Goal: Information Seeking & Learning: Check status

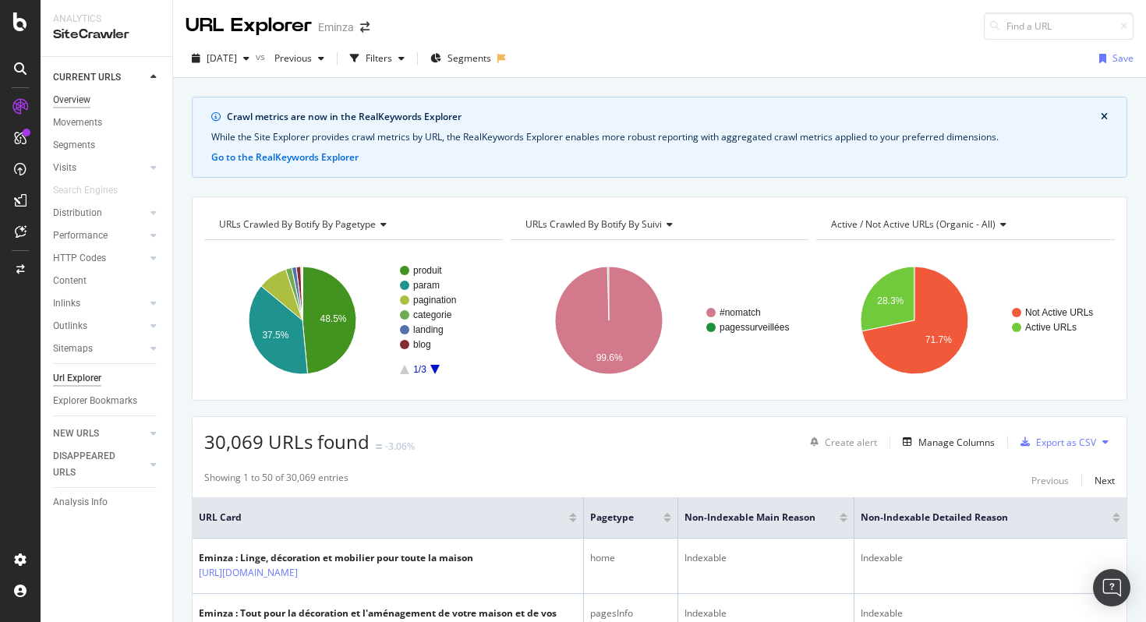
click at [81, 103] on div "Overview" at bounding box center [71, 100] width 37 height 16
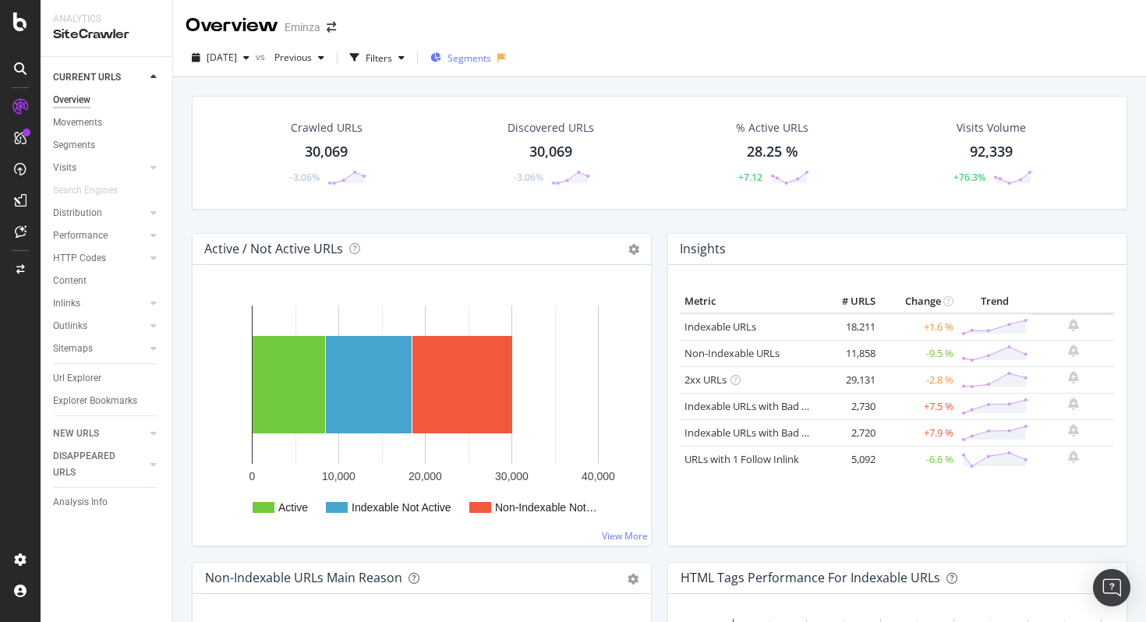
click at [491, 57] on span "Segments" at bounding box center [470, 57] width 44 height 13
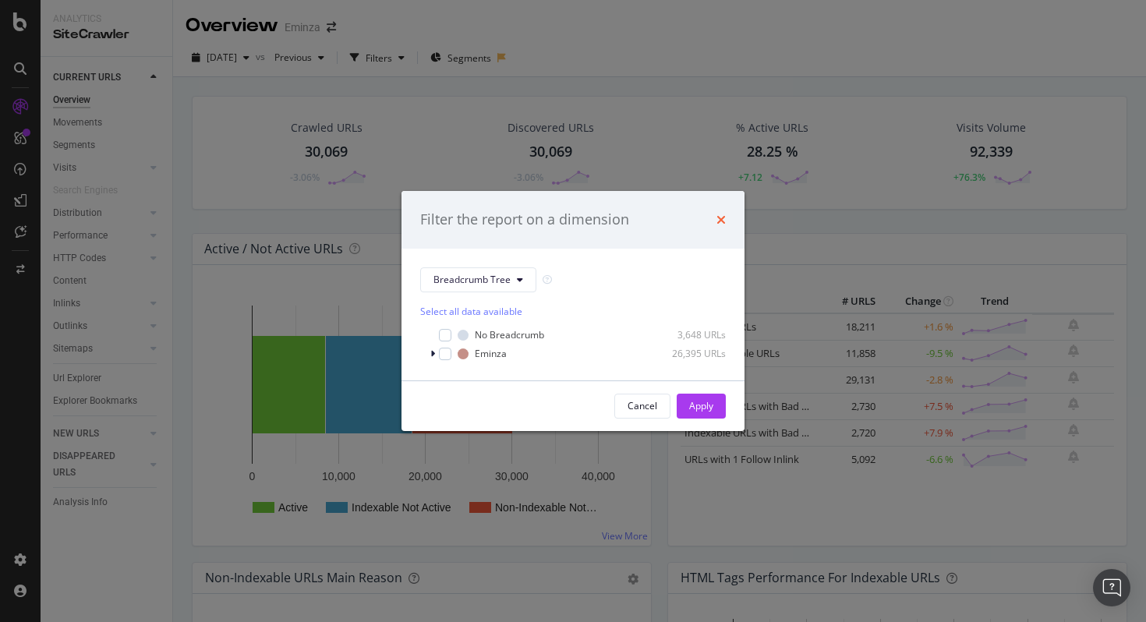
click at [721, 214] on icon "times" at bounding box center [721, 220] width 9 height 12
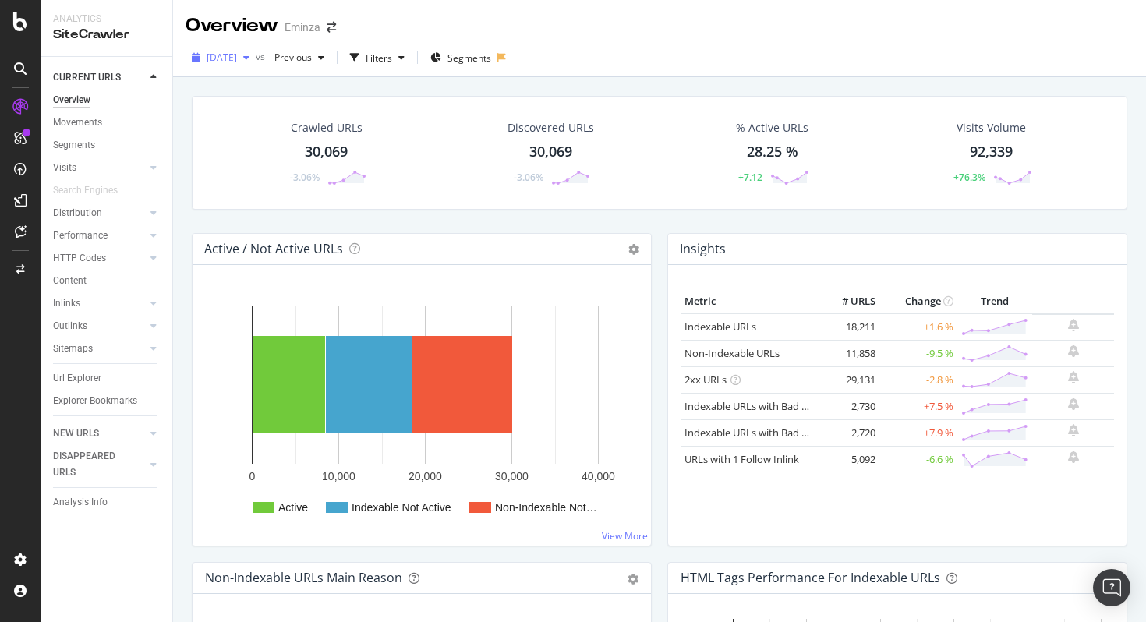
click at [237, 61] on span "[DATE]" at bounding box center [222, 57] width 30 height 13
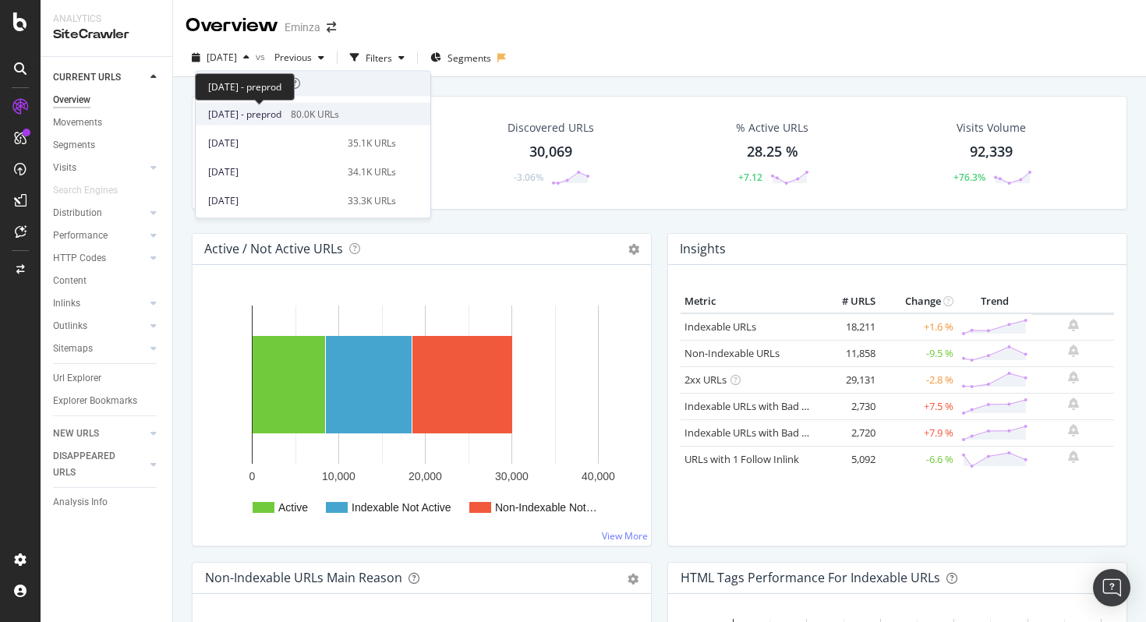
click at [282, 109] on span "[DATE] - preprod" at bounding box center [244, 114] width 73 height 14
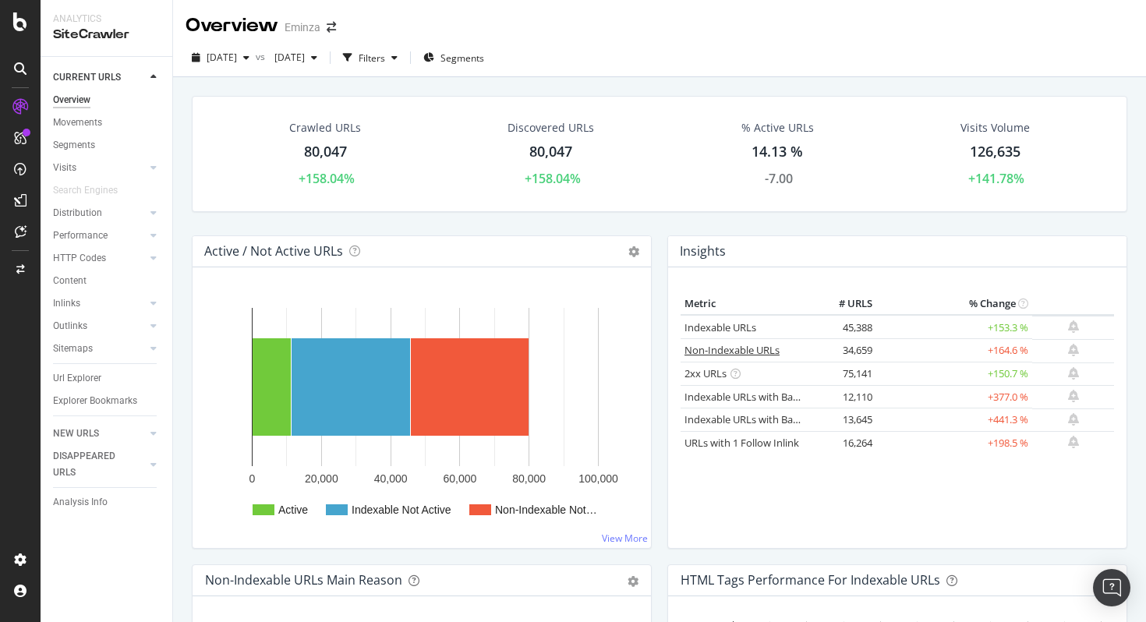
click at [715, 355] on link "Non-Indexable URLs" at bounding box center [732, 350] width 95 height 14
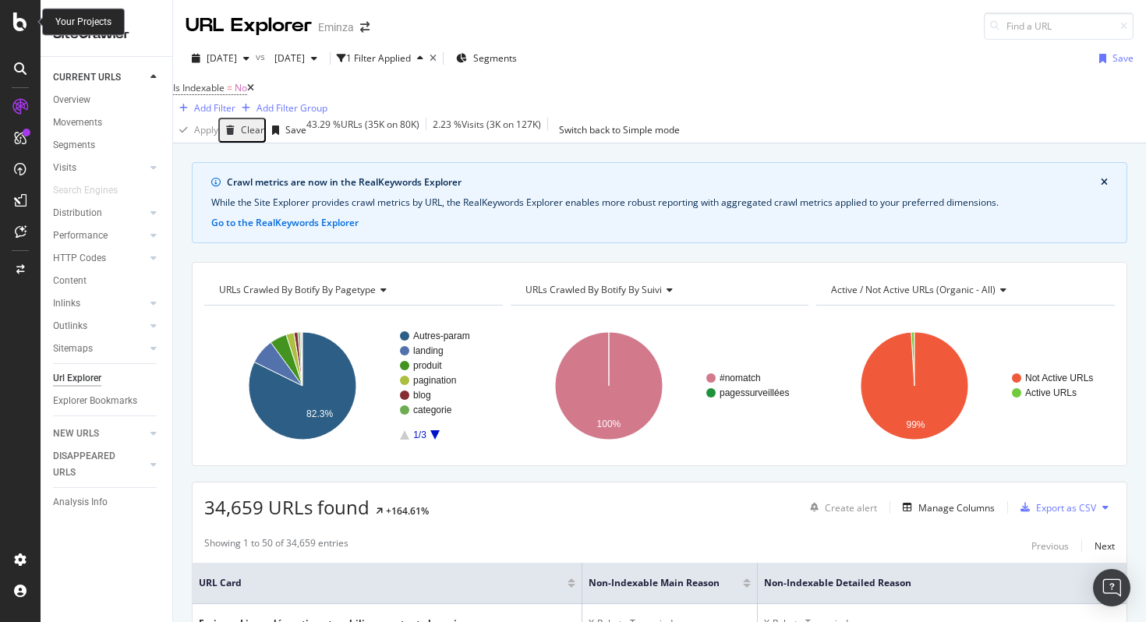
click at [16, 19] on icon at bounding box center [20, 21] width 14 height 19
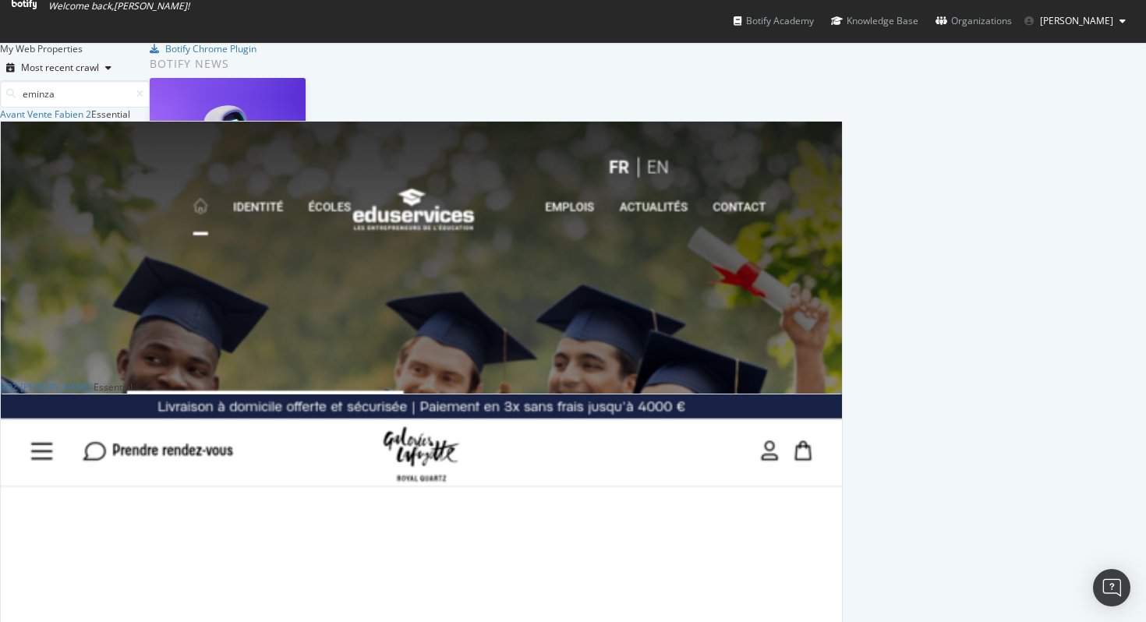
scroll to position [273, 843]
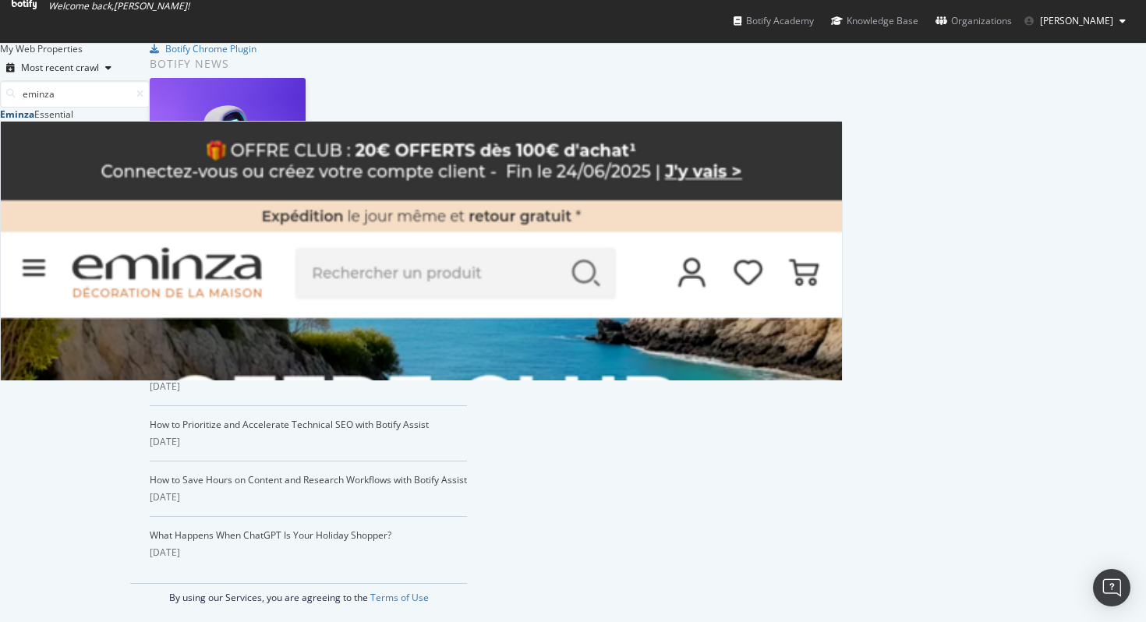
type input "eminza"
click at [34, 121] on b "Eminza" at bounding box center [17, 114] width 34 height 13
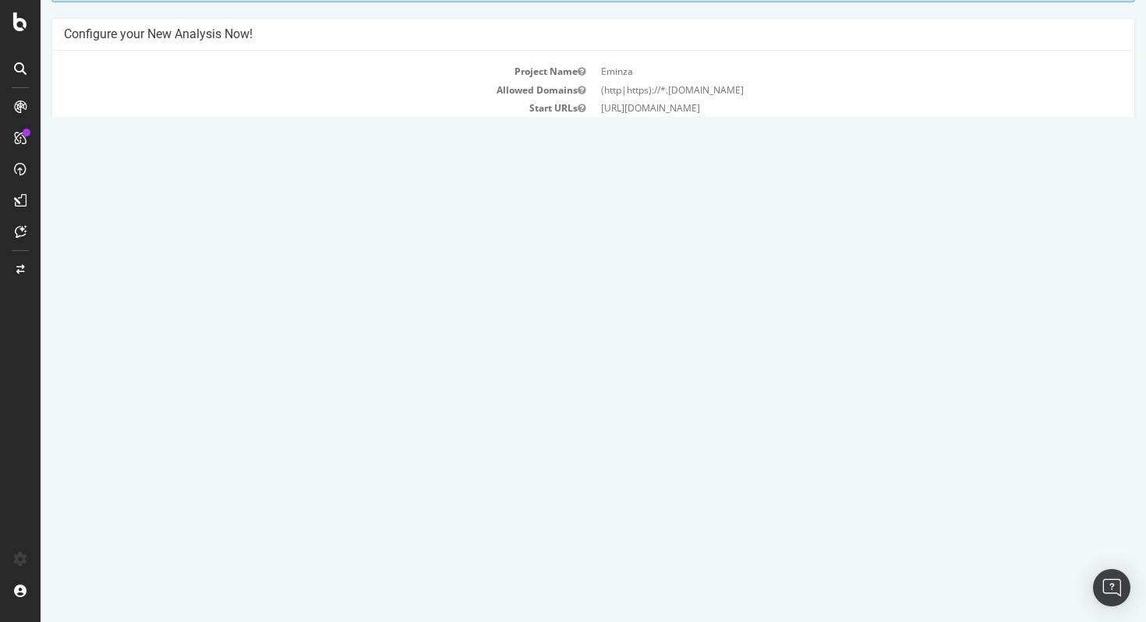
scroll to position [116, 0]
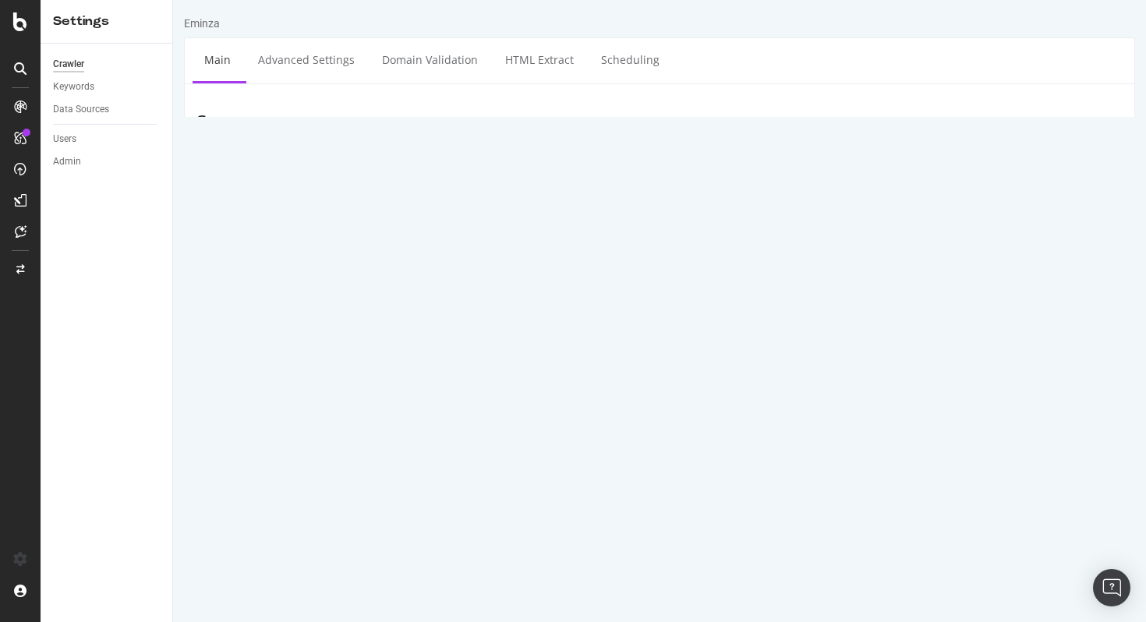
click at [522, 206] on textarea "[URL][DOMAIN_NAME]" at bounding box center [739, 214] width 768 height 51
paste textarea "[DOMAIN_NAME]"
click at [522, 232] on textarea "[URL][DOMAIN_NAME]" at bounding box center [739, 214] width 768 height 51
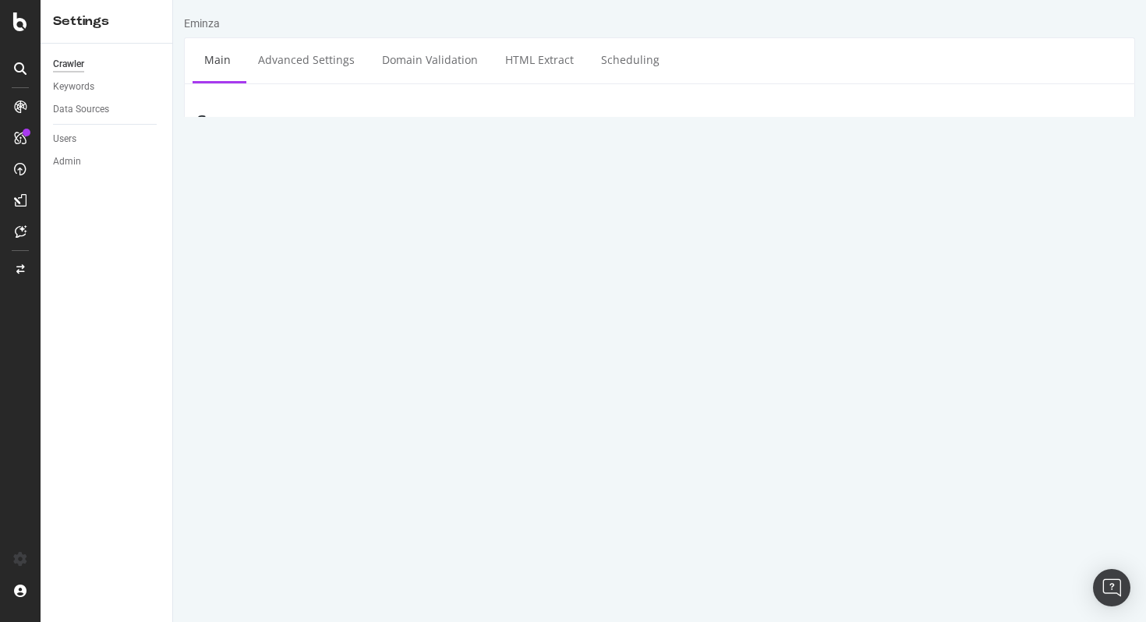
click at [522, 232] on textarea "[URL][DOMAIN_NAME]" at bounding box center [739, 214] width 768 height 51
paste textarea "[URL][DOMAIN_NAME]"
click at [522, 232] on textarea "[URL][DOMAIN_NAME]" at bounding box center [739, 214] width 768 height 51
drag, startPoint x: 554, startPoint y: 216, endPoint x: 304, endPoint y: 215, distance: 250.3
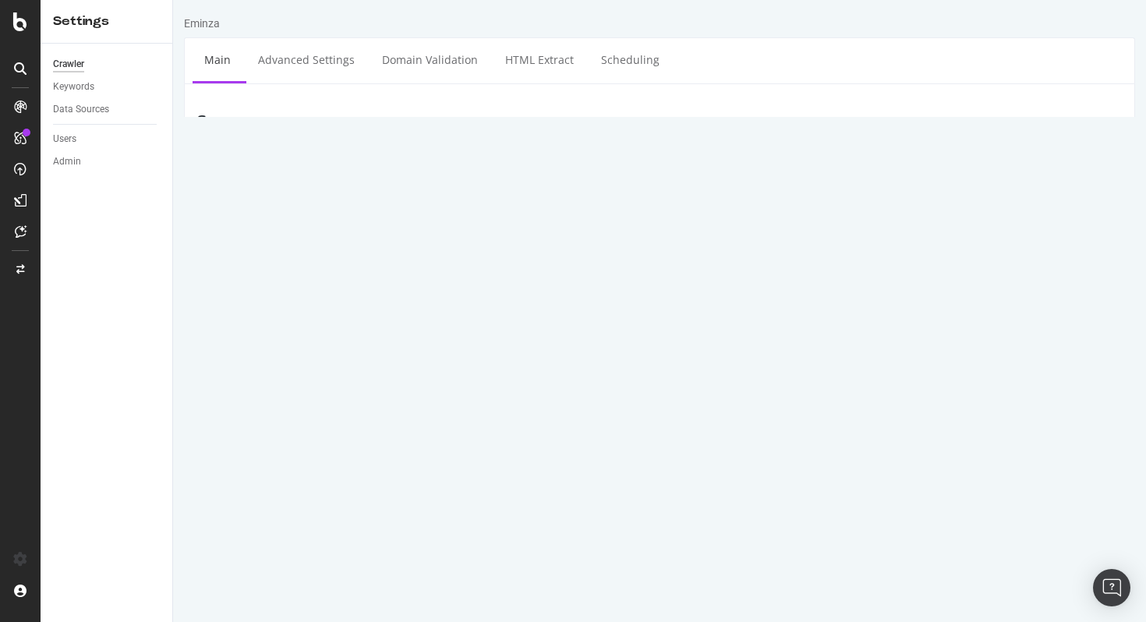
click at [304, 215] on div "Start URLs [URL][DOMAIN_NAME]" at bounding box center [660, 214] width 950 height 51
click at [370, 198] on textarea "[URL][DOMAIN_NAME]" at bounding box center [739, 214] width 768 height 51
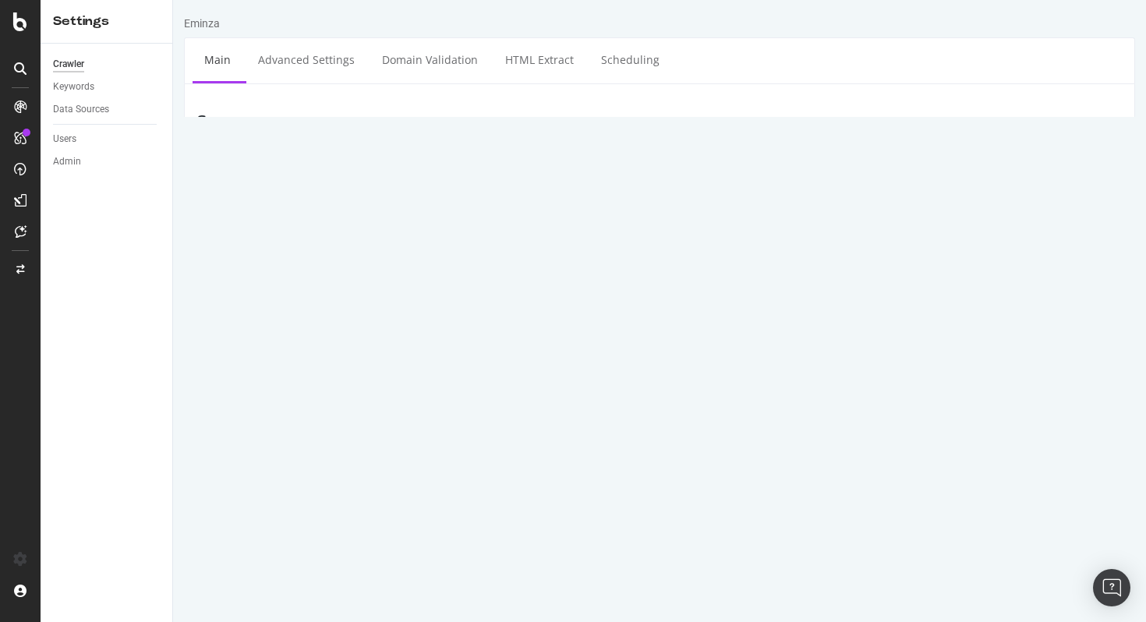
type textarea "[URL][DOMAIN_NAME]"
click at [296, 301] on div "Clear field" at bounding box center [660, 291] width 950 height 27
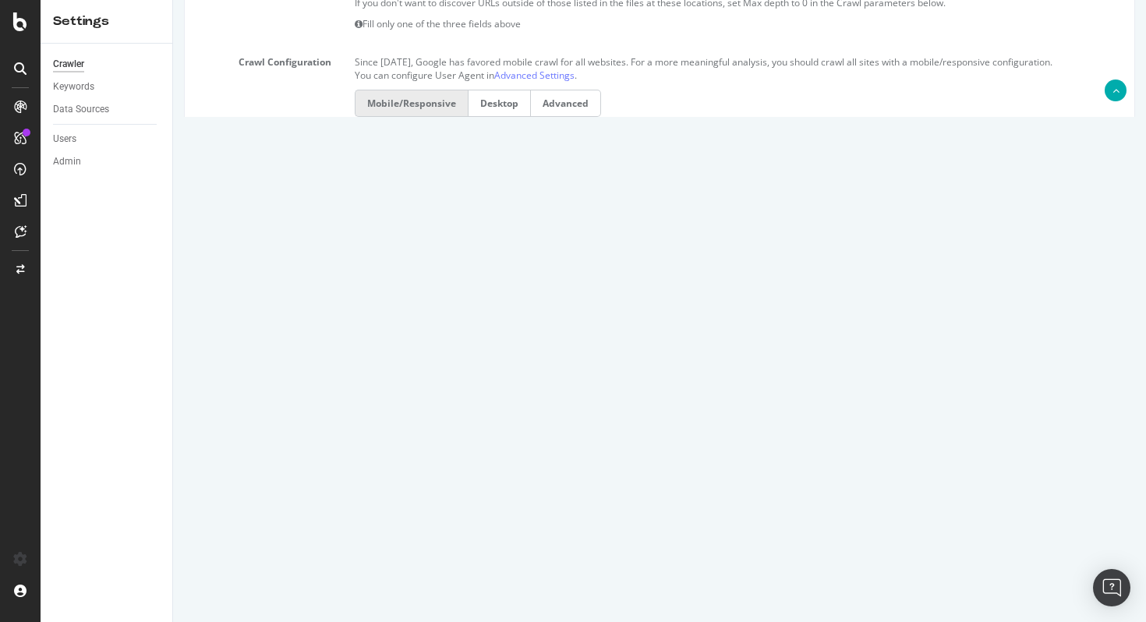
scroll to position [623, 0]
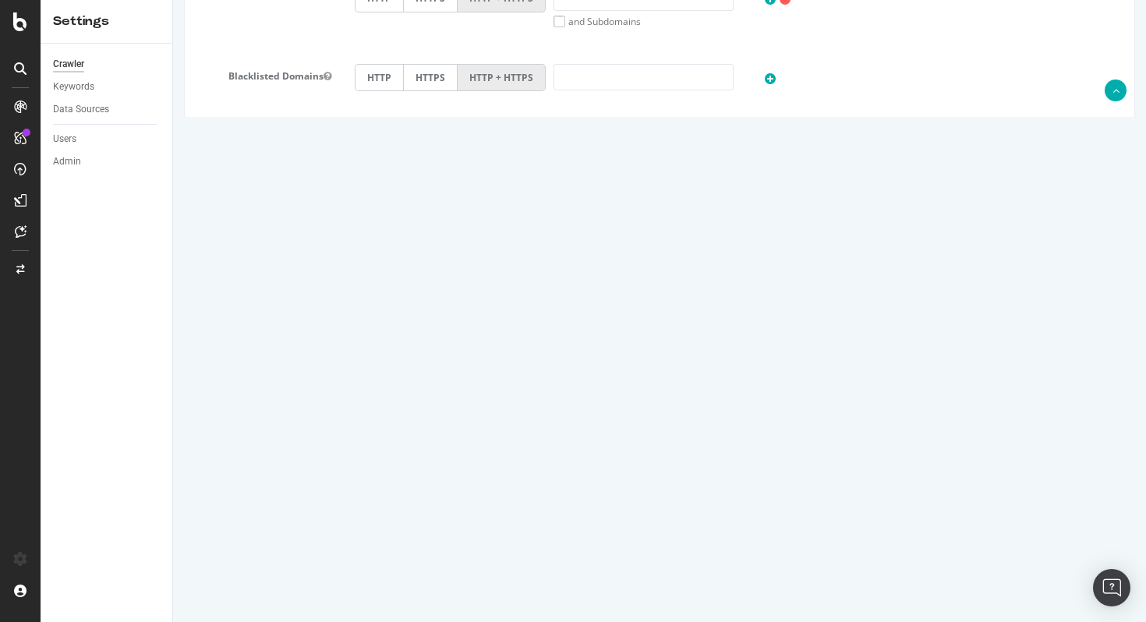
click at [662, 580] on input "Save & Back to Project" at bounding box center [678, 570] width 113 height 23
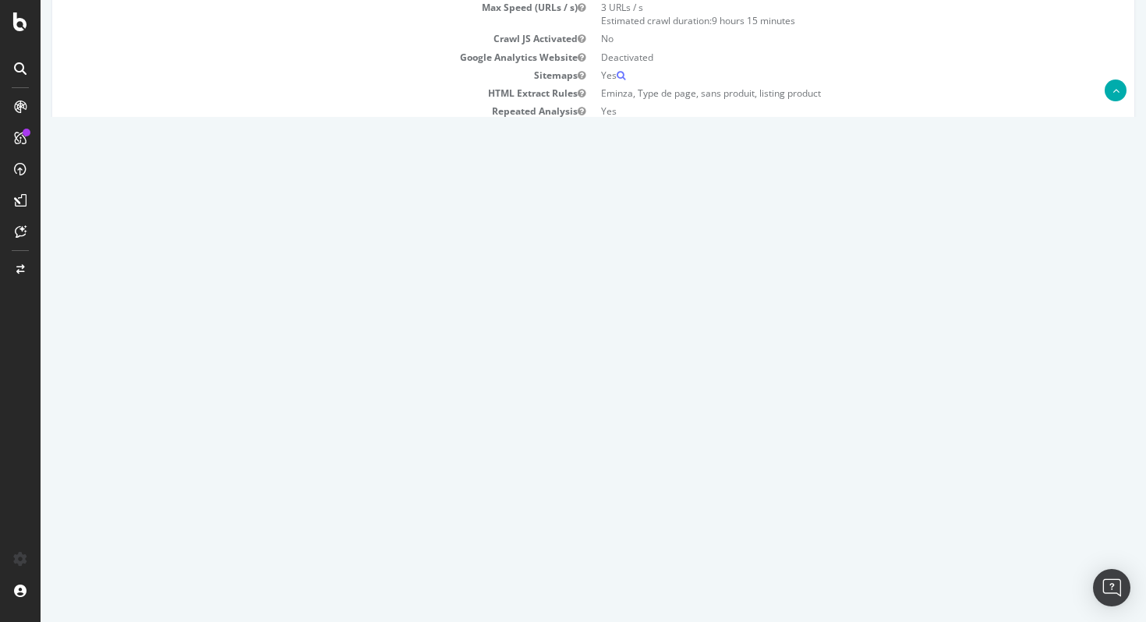
scroll to position [655, 0]
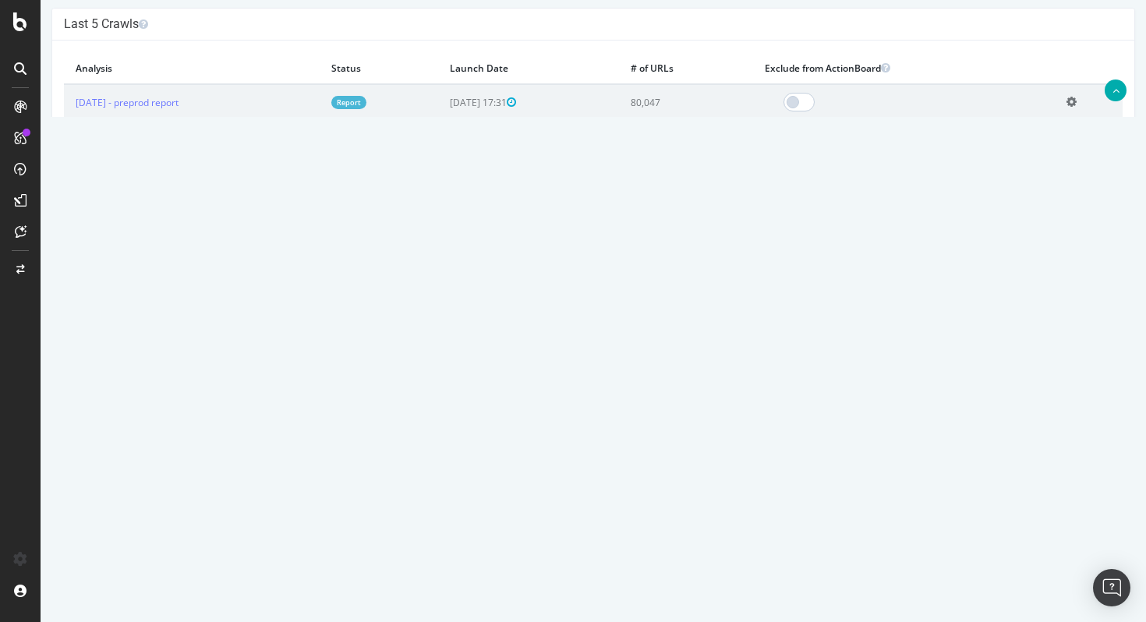
click at [136, 432] on link "[DATE] report" at bounding box center [106, 433] width 60 height 13
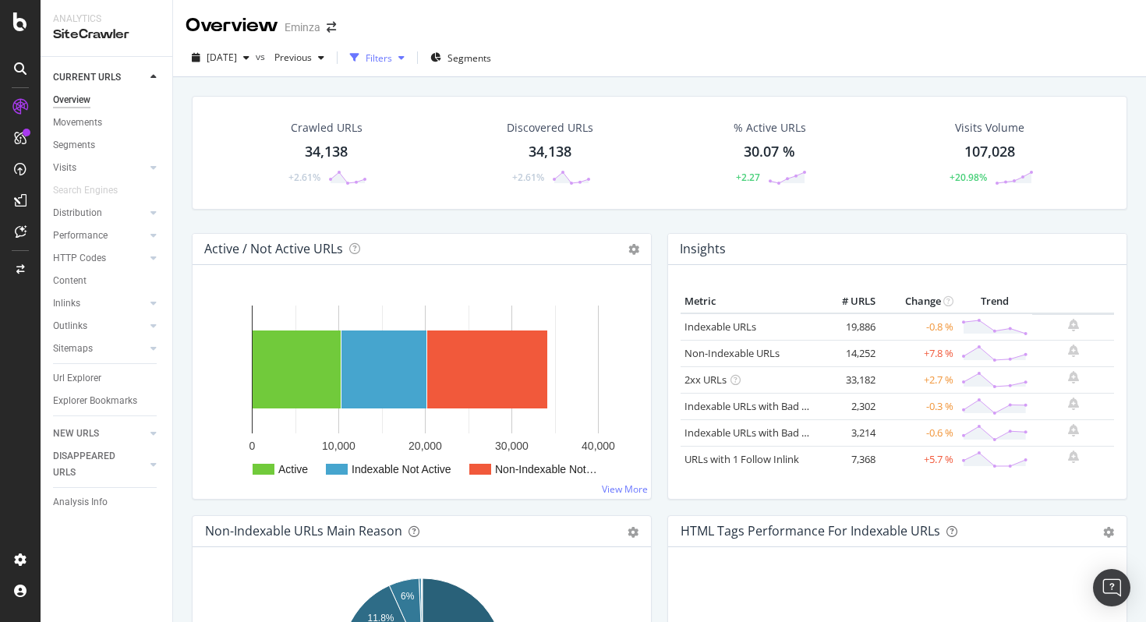
click at [392, 62] on div "Filters" at bounding box center [379, 57] width 27 height 13
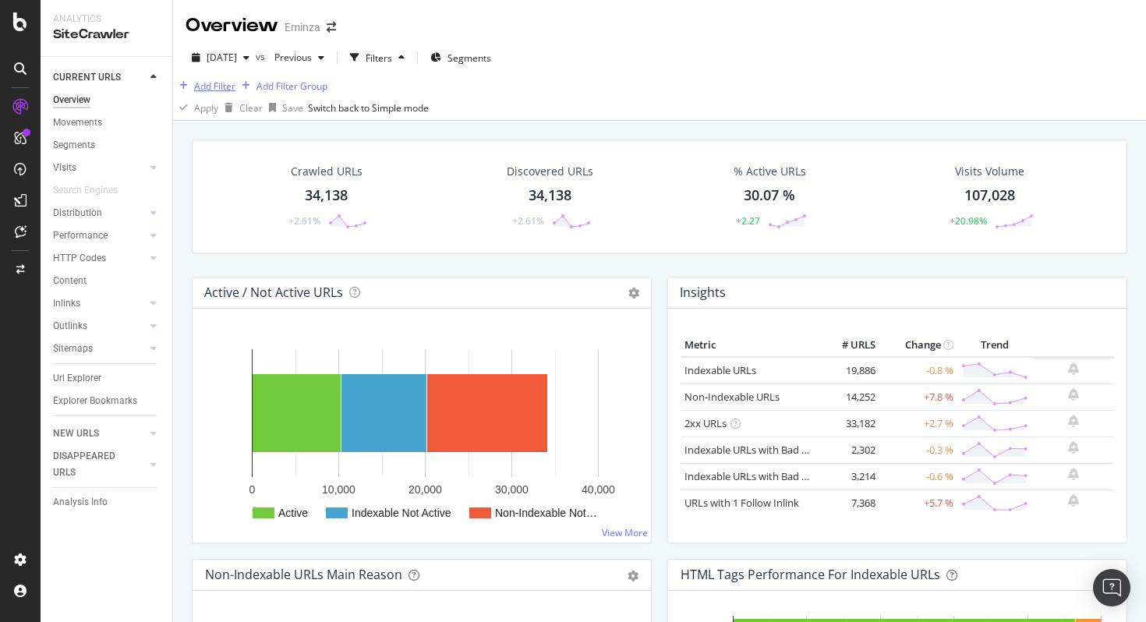
click at [235, 93] on div "Add Filter" at bounding box center [214, 86] width 41 height 13
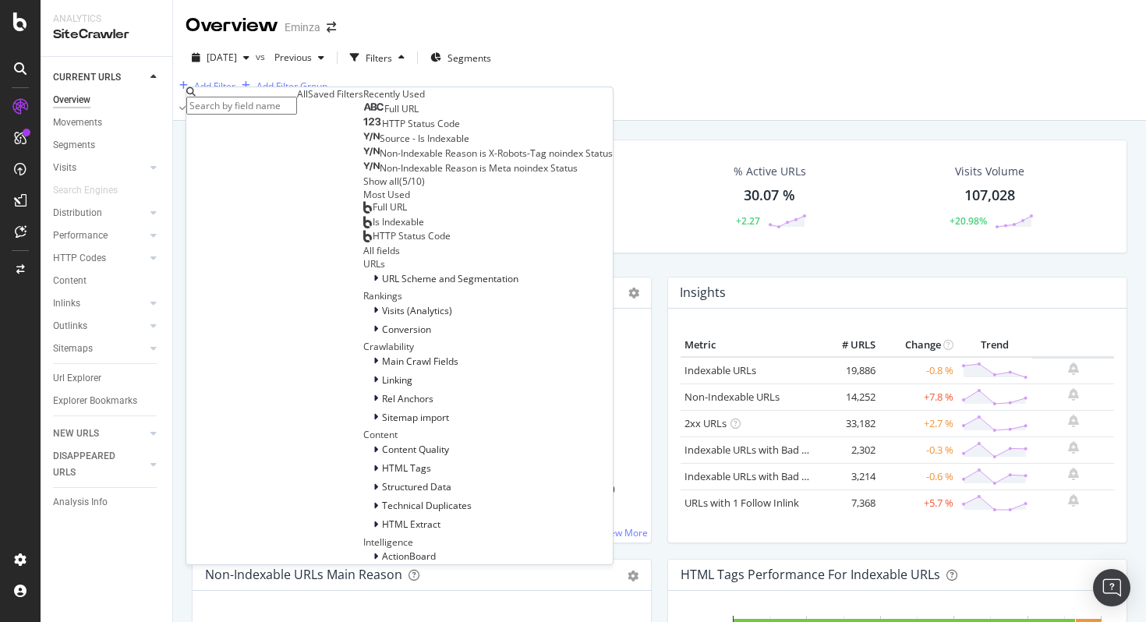
click at [384, 115] on span "Full URL" at bounding box center [401, 108] width 34 height 13
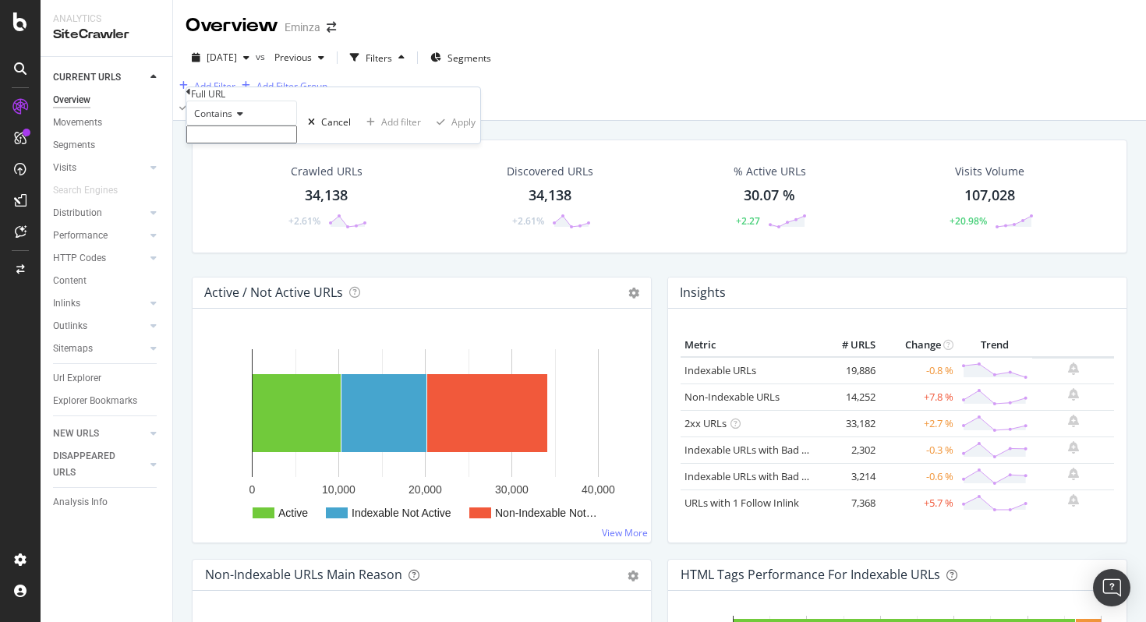
click at [297, 143] on input "text" at bounding box center [241, 135] width 111 height 18
paste input "[URL][DOMAIN_NAME]"
click at [297, 143] on input "[URL][DOMAIN_NAME]" at bounding box center [241, 135] width 111 height 18
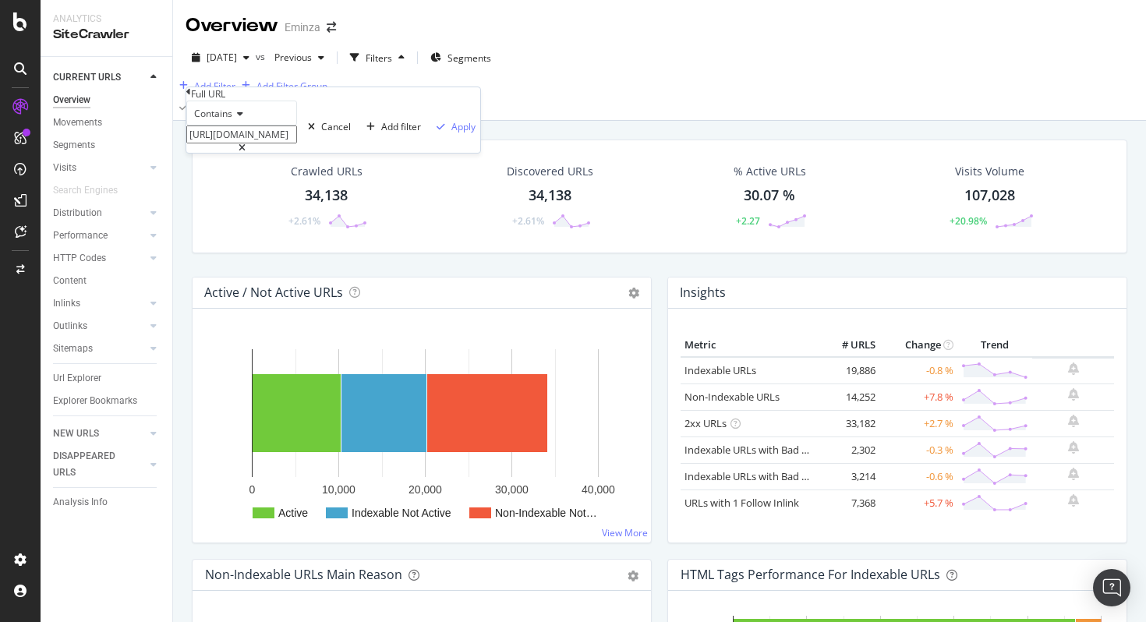
paste input "tous-les-styles"
type input "tous-les-styles"
click at [452, 133] on div "Apply" at bounding box center [464, 126] width 24 height 13
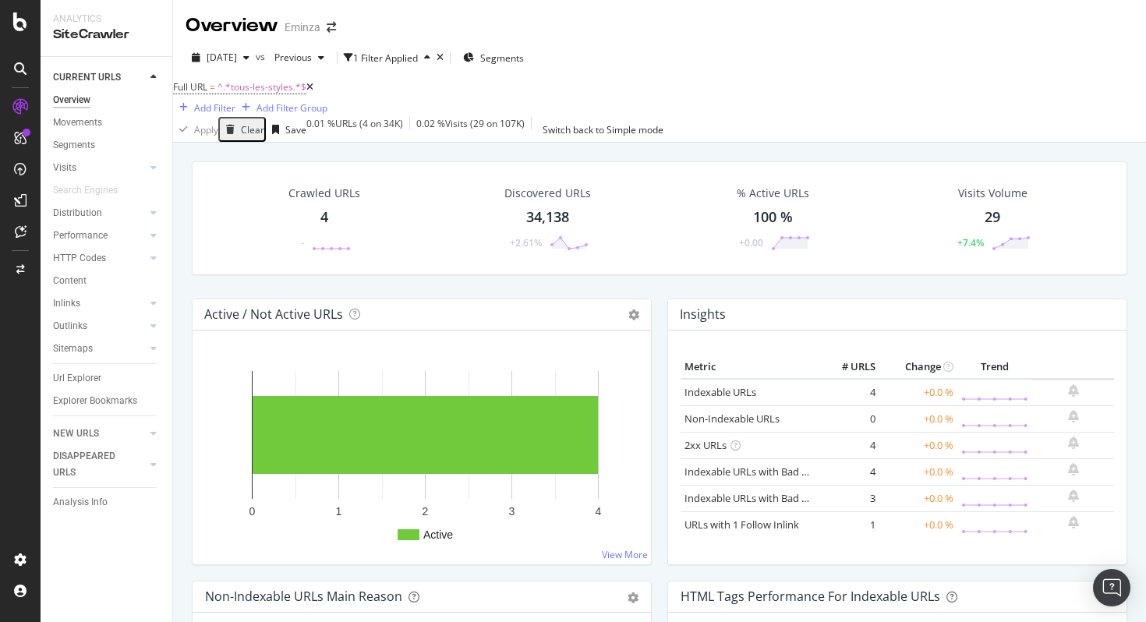
click at [331, 218] on div "Crawled URLs 4 -" at bounding box center [324, 218] width 103 height 81
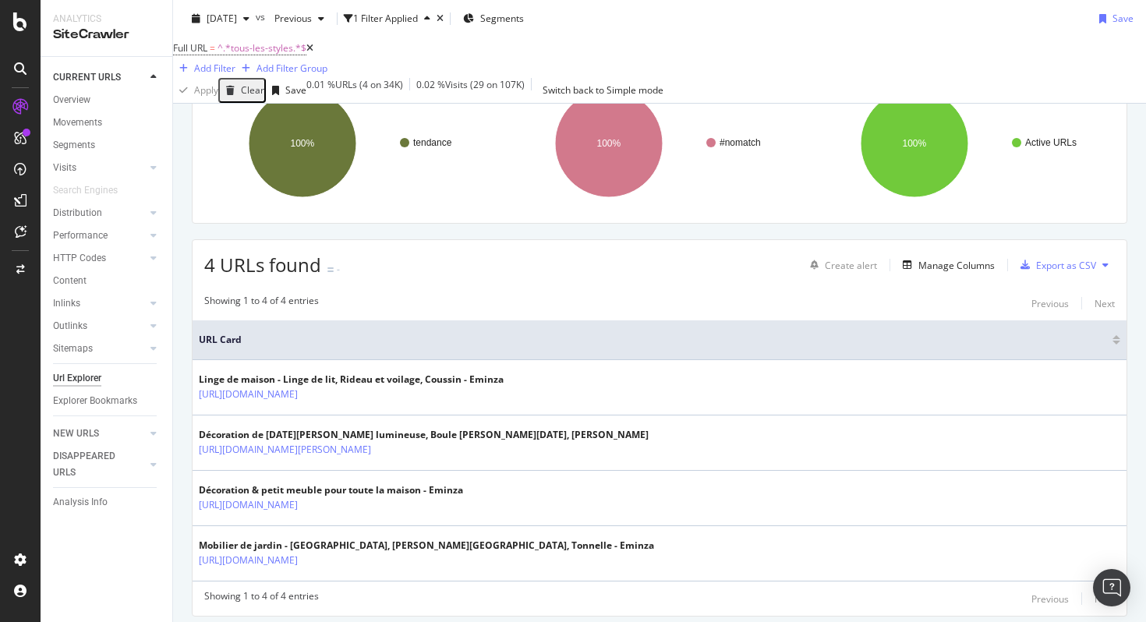
scroll to position [303, 0]
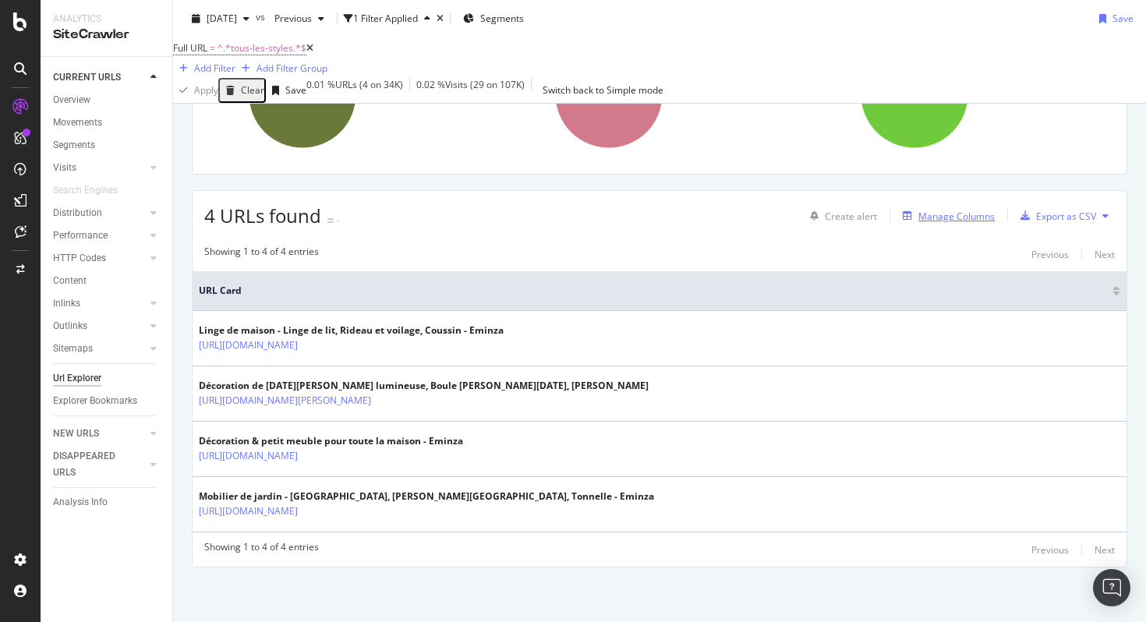
click at [969, 214] on div "Manage Columns" at bounding box center [957, 216] width 76 height 13
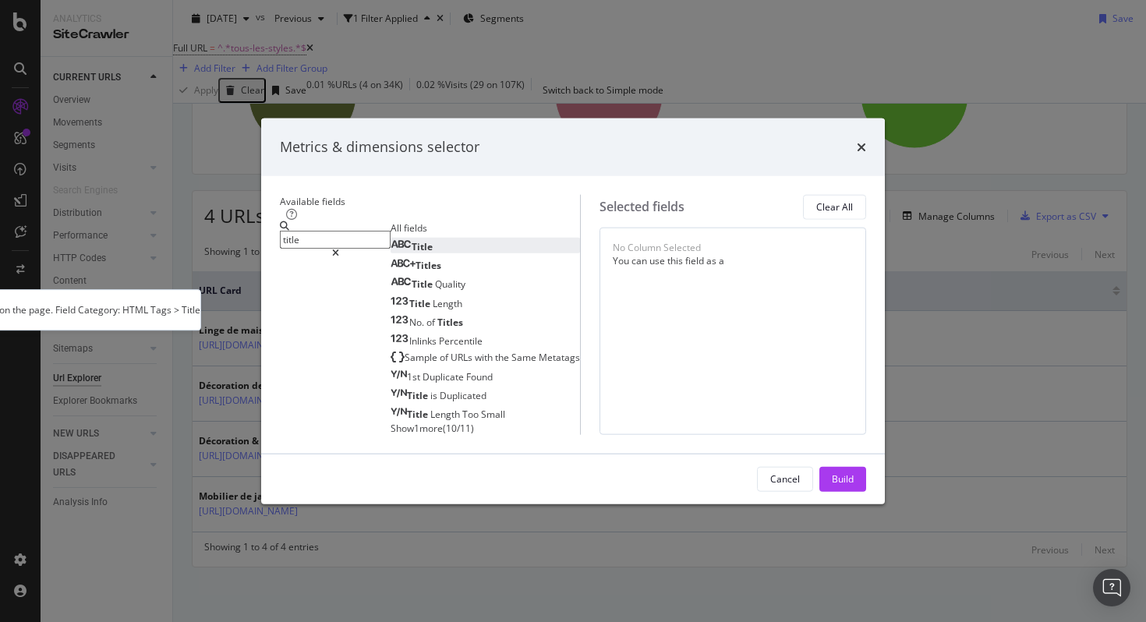
type input "title"
click at [391, 240] on div "Title" at bounding box center [412, 246] width 42 height 13
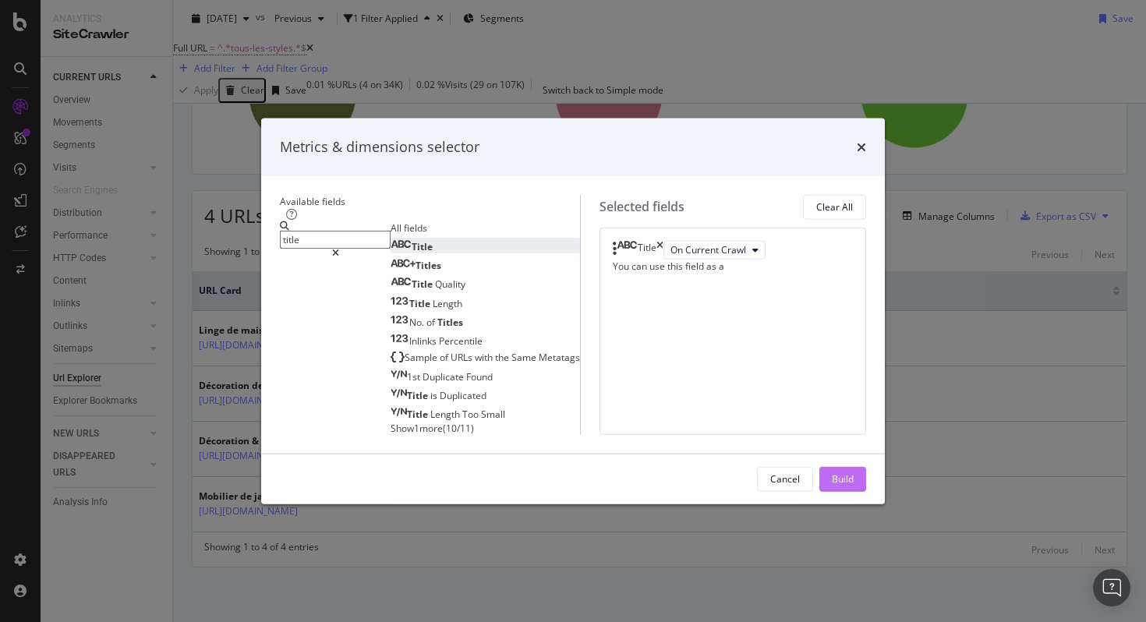
click at [854, 486] on div "Build" at bounding box center [843, 479] width 22 height 13
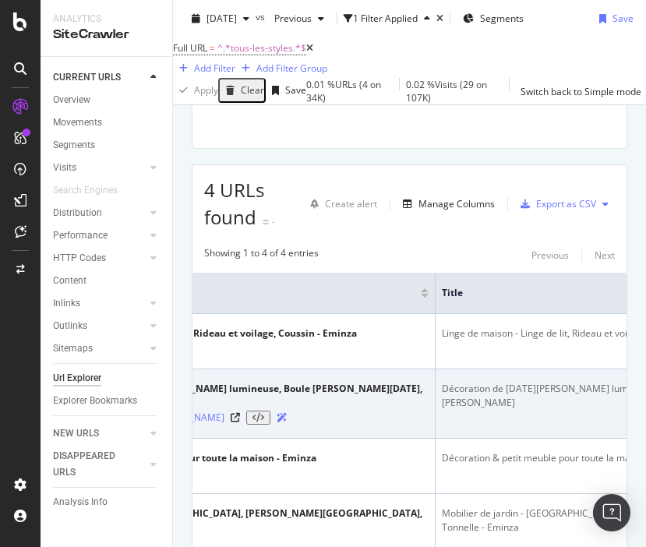
scroll to position [0, 192]
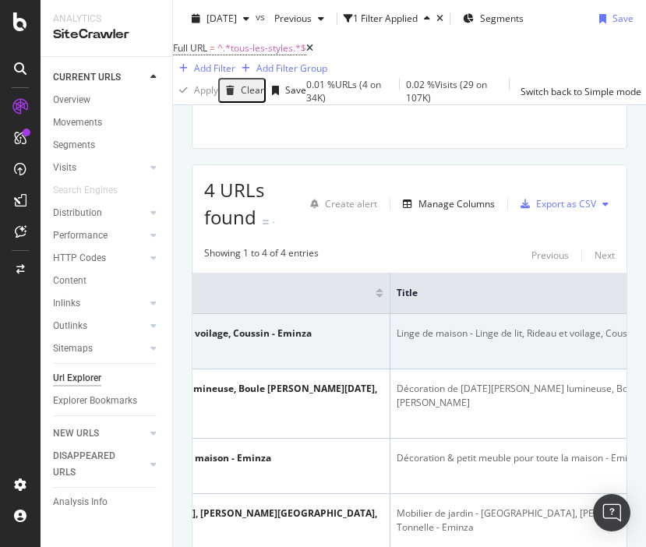
click at [169, 356] on div at bounding box center [140, 349] width 57 height 14
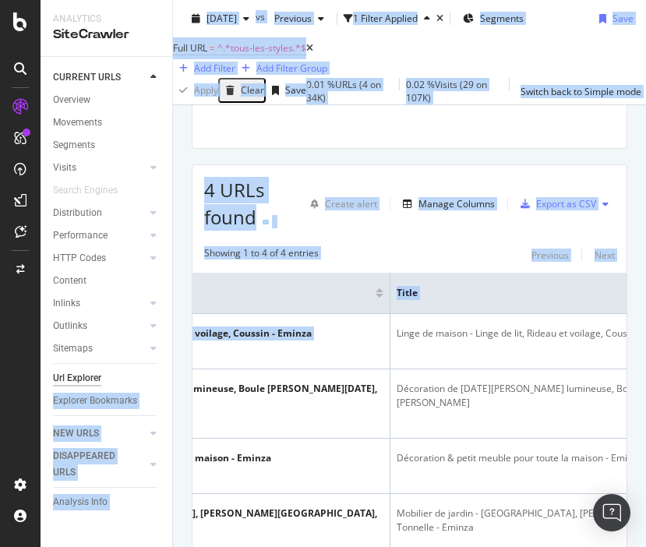
scroll to position [0, 0]
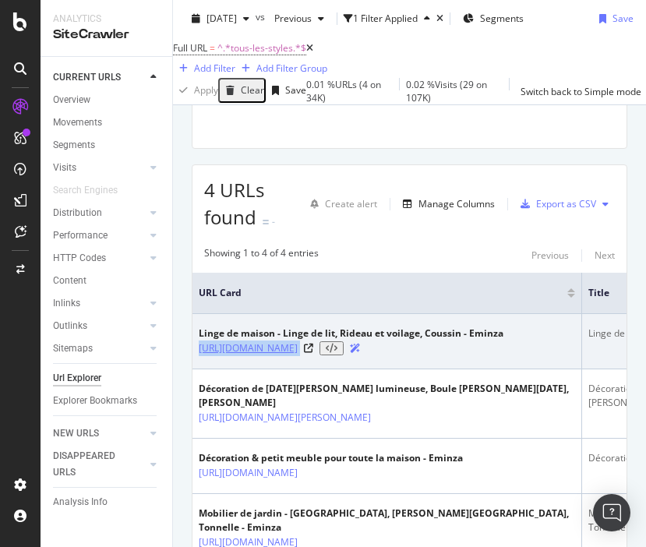
drag, startPoint x: 313, startPoint y: 376, endPoint x: 199, endPoint y: 370, distance: 114.8
click at [199, 356] on div "[URL][DOMAIN_NAME]" at bounding box center [351, 349] width 305 height 16
copy div "[URL][DOMAIN_NAME]"
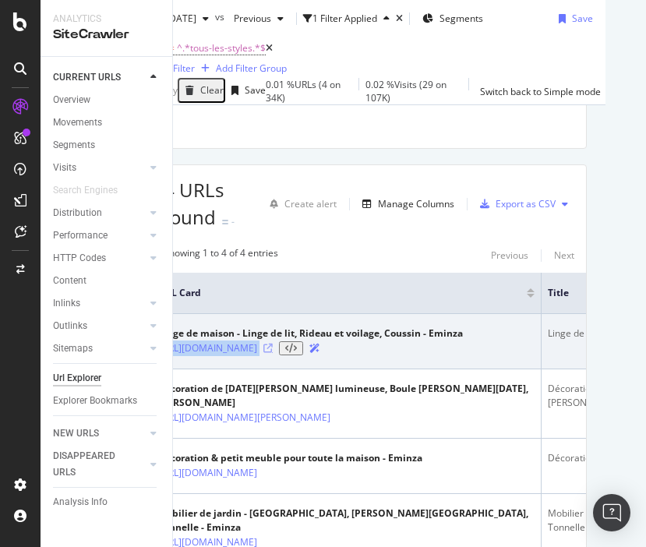
click at [273, 353] on icon at bounding box center [268, 348] width 9 height 9
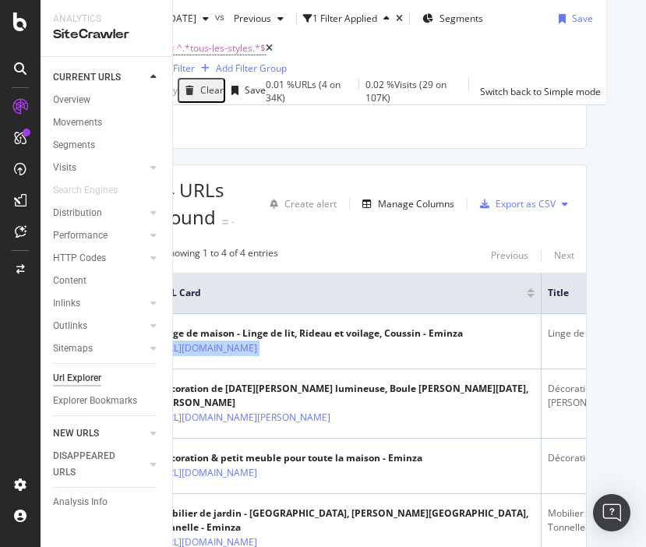
scroll to position [333, 0]
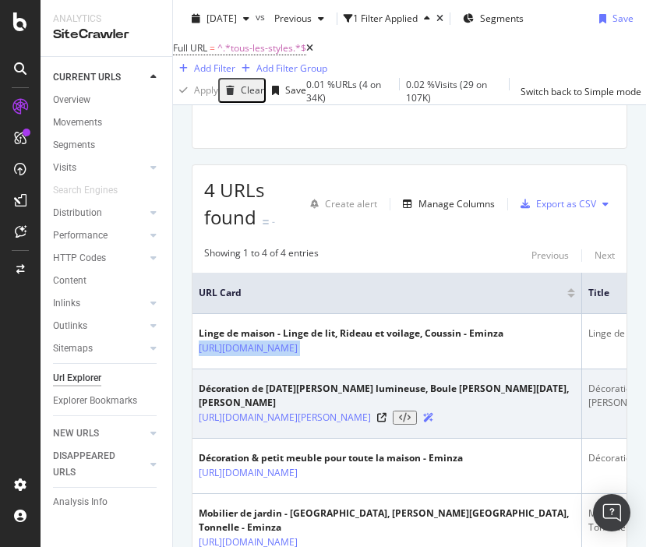
drag, startPoint x: 411, startPoint y: 429, endPoint x: 197, endPoint y: 421, distance: 213.8
click at [197, 421] on td "Décoration de [DATE][PERSON_NAME] lumineuse, Boule [PERSON_NAME][DATE], [PERSON…" at bounding box center [388, 404] width 390 height 69
copy link "[URL][DOMAIN_NAME][PERSON_NAME]"
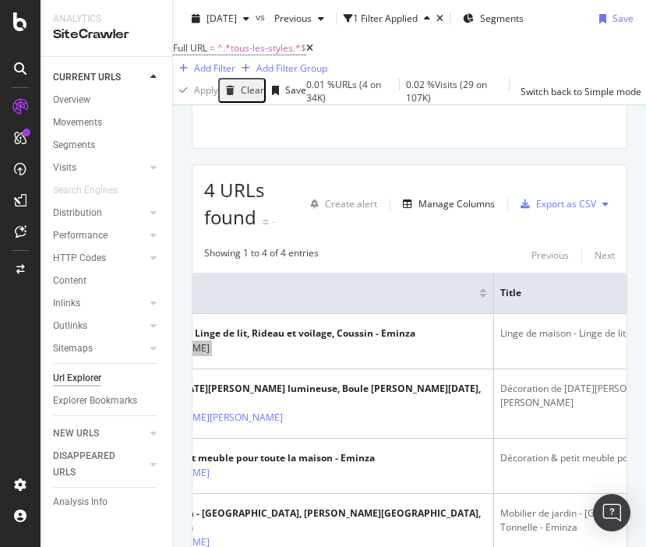
scroll to position [0, 158]
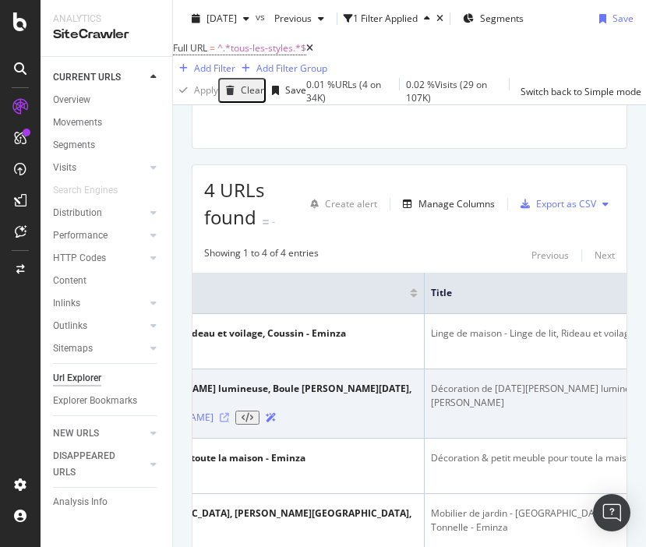
click at [229, 423] on icon at bounding box center [224, 417] width 9 height 9
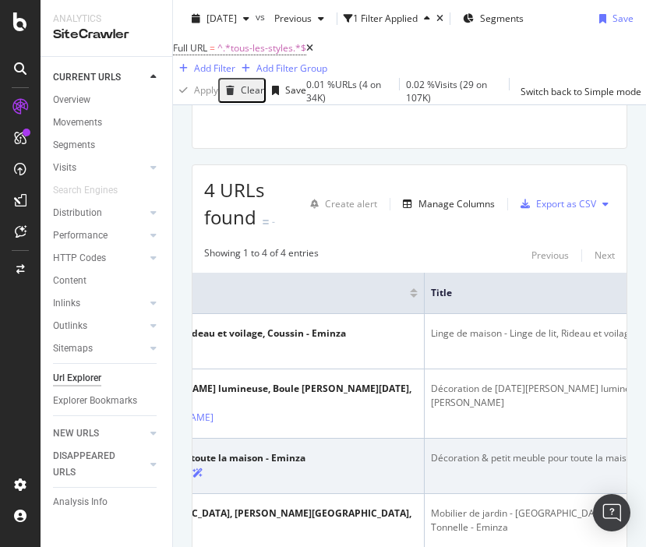
click at [156, 478] on icon at bounding box center [151, 473] width 9 height 9
